Goal: Navigation & Orientation: Go to known website

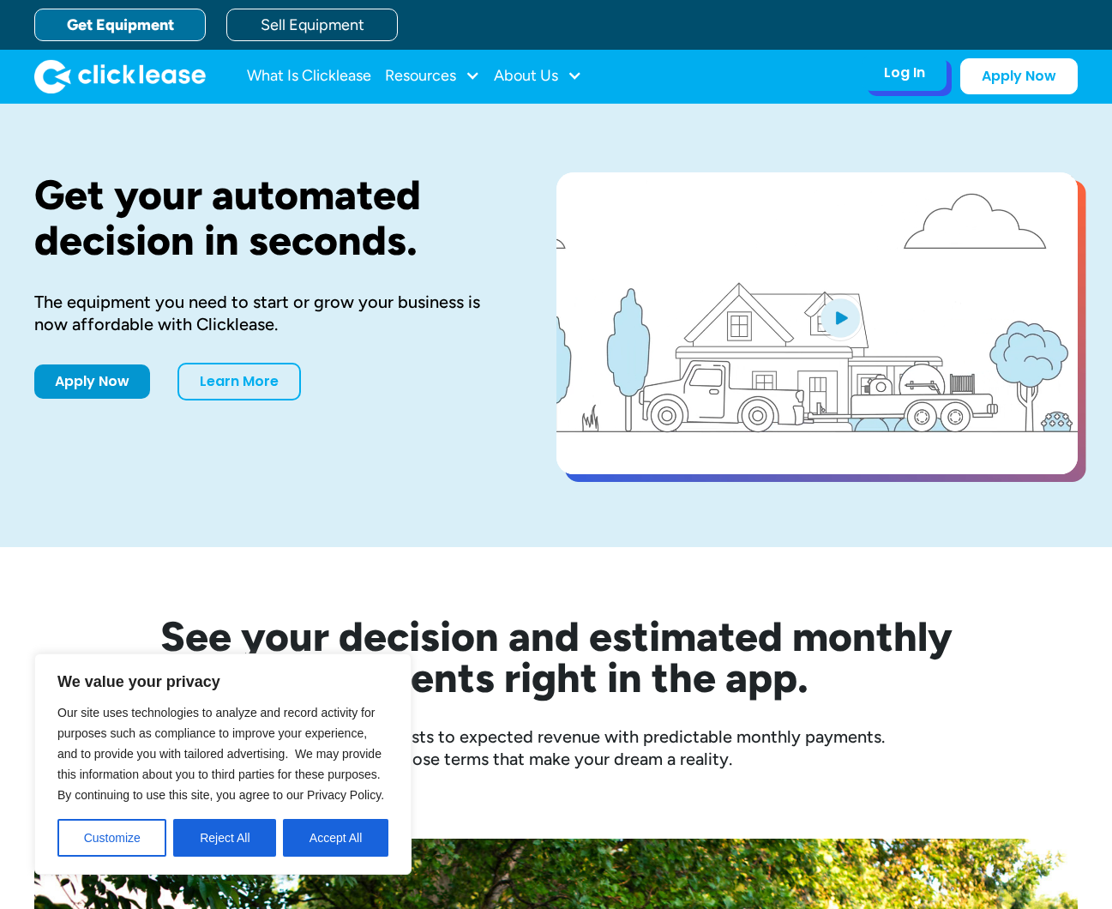
click at [921, 81] on div "Log In" at bounding box center [904, 72] width 41 height 17
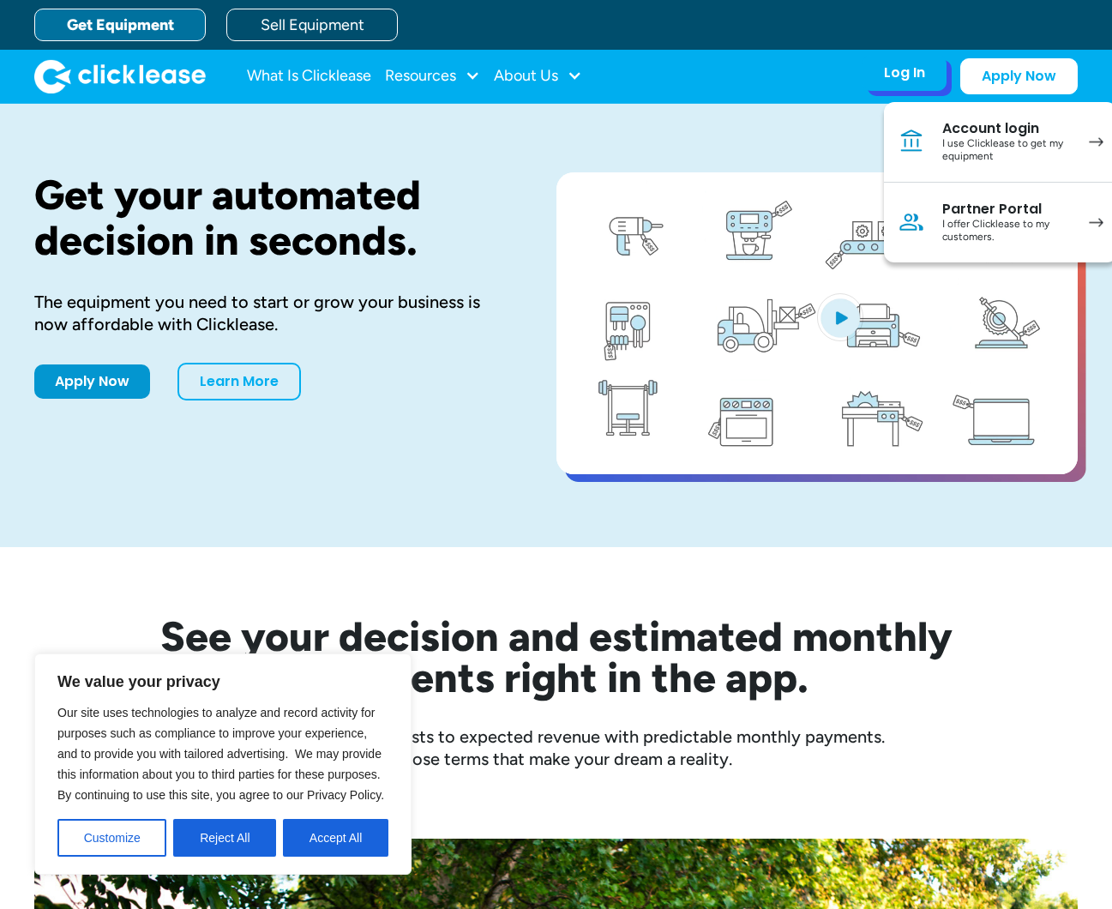
click at [945, 145] on div "I use Clicklease to get my equipment" at bounding box center [1006, 150] width 129 height 27
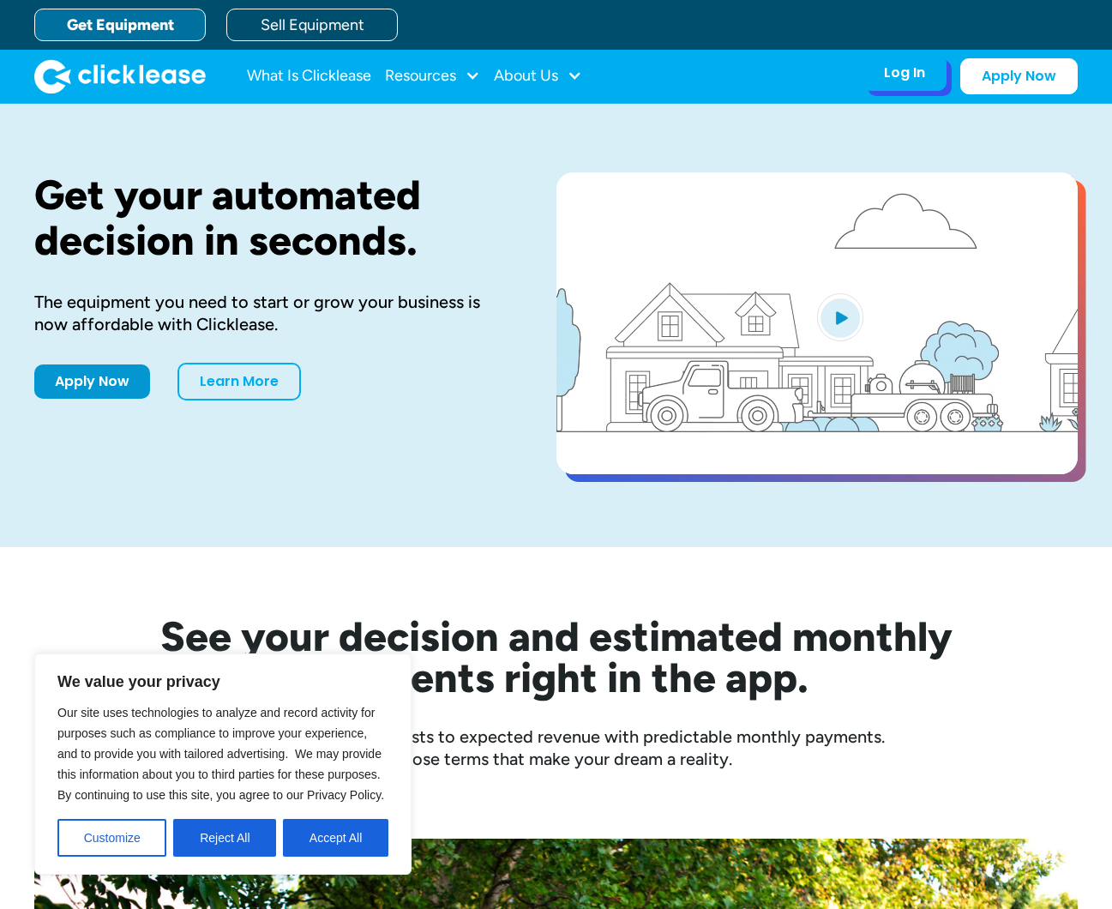
click at [943, 77] on div "Log In Account login I use Clicklease to get my equipment Partner Portal I offe…" at bounding box center [904, 73] width 84 height 36
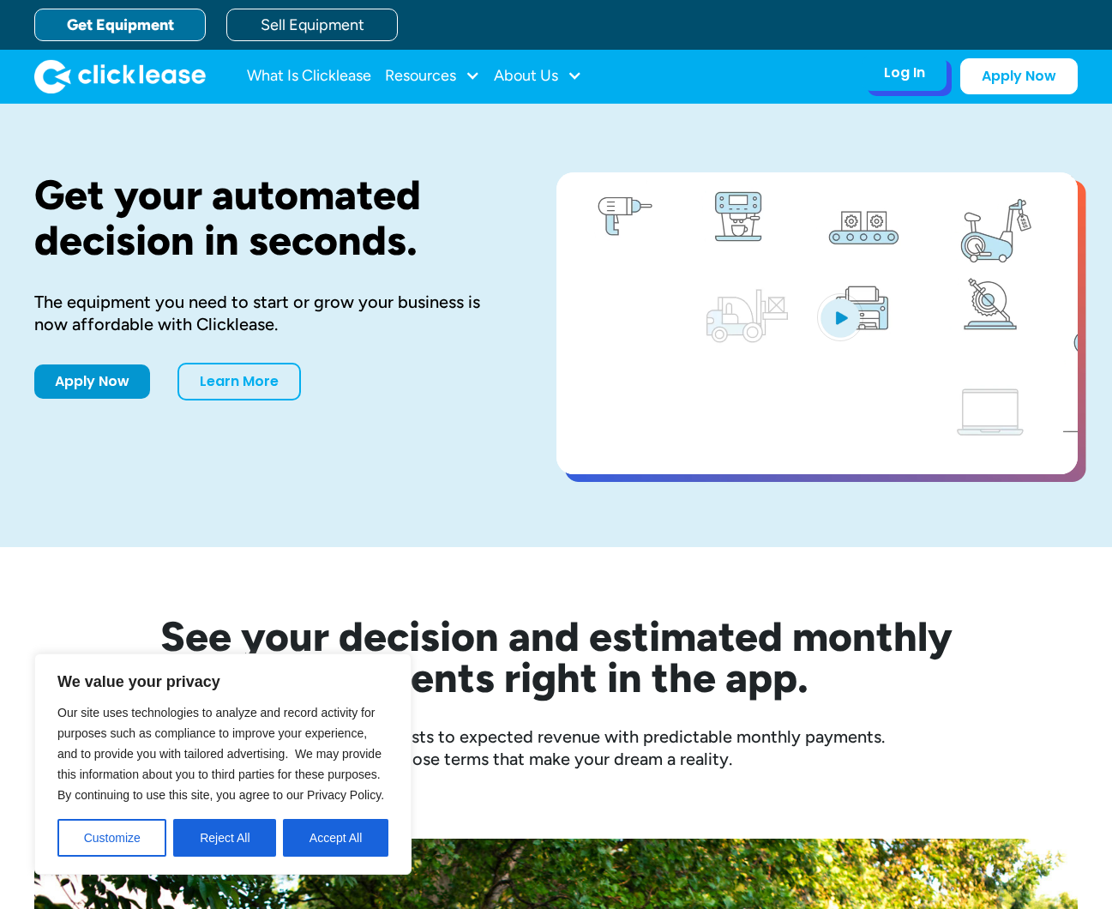
click at [918, 87] on div "Log In Account login I use Clicklease to get my equipment Partner Portal I offe…" at bounding box center [904, 73] width 84 height 36
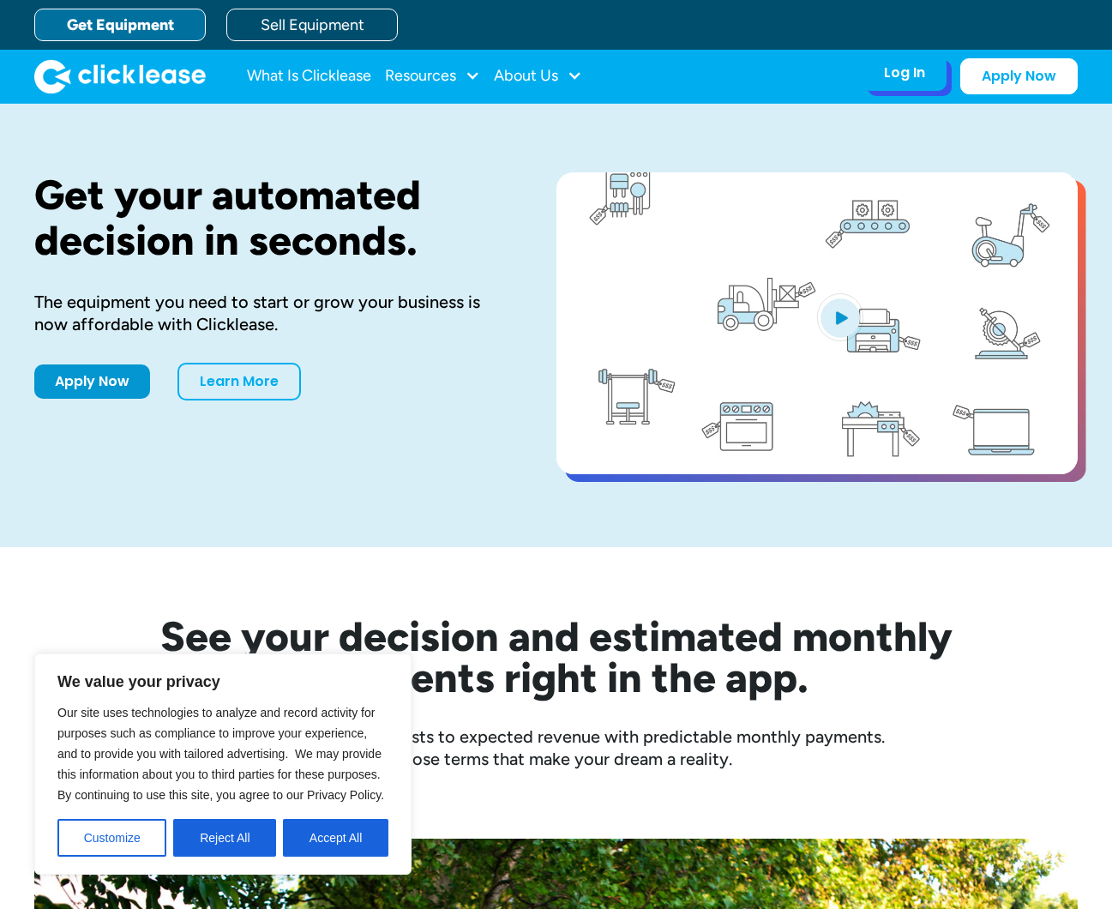
click at [923, 75] on div "Log In" at bounding box center [904, 72] width 41 height 17
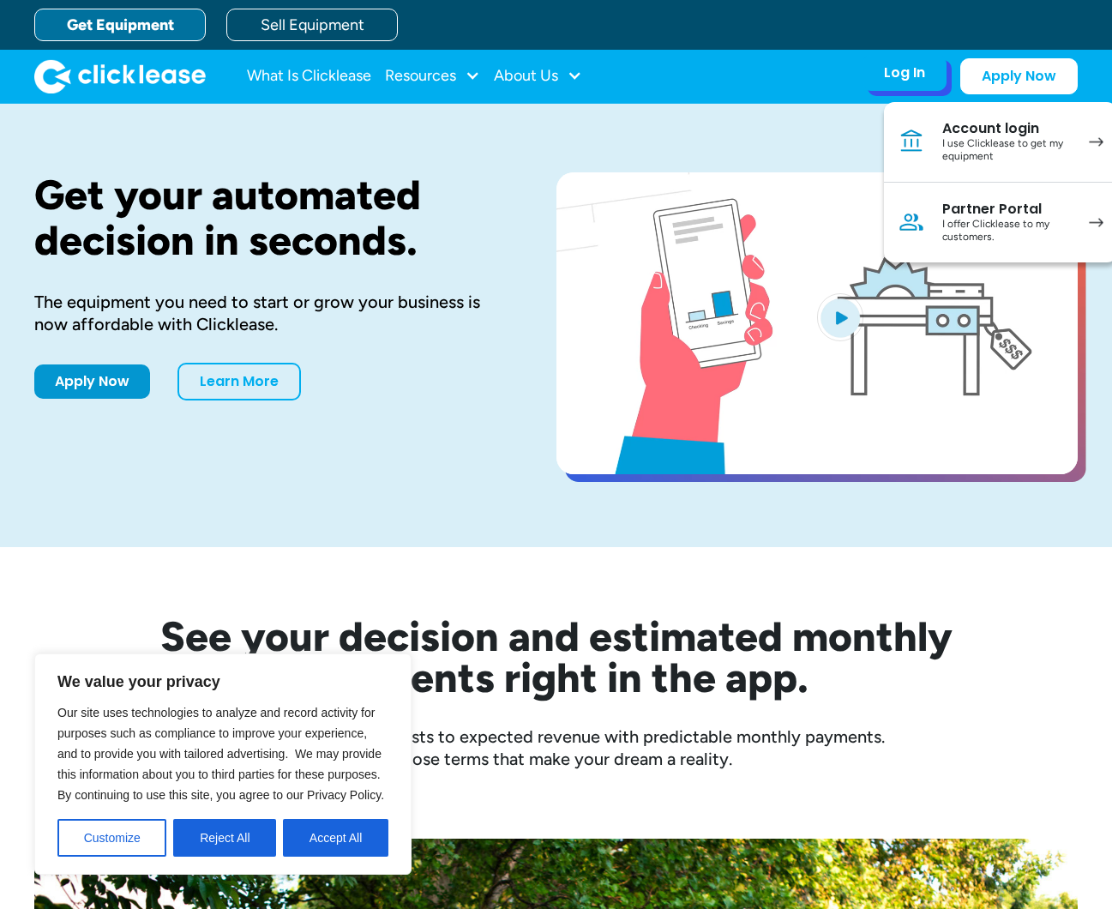
click at [999, 219] on div "I offer Clicklease to my customers." at bounding box center [1006, 231] width 129 height 27
